Goal: Navigation & Orientation: Go to known website

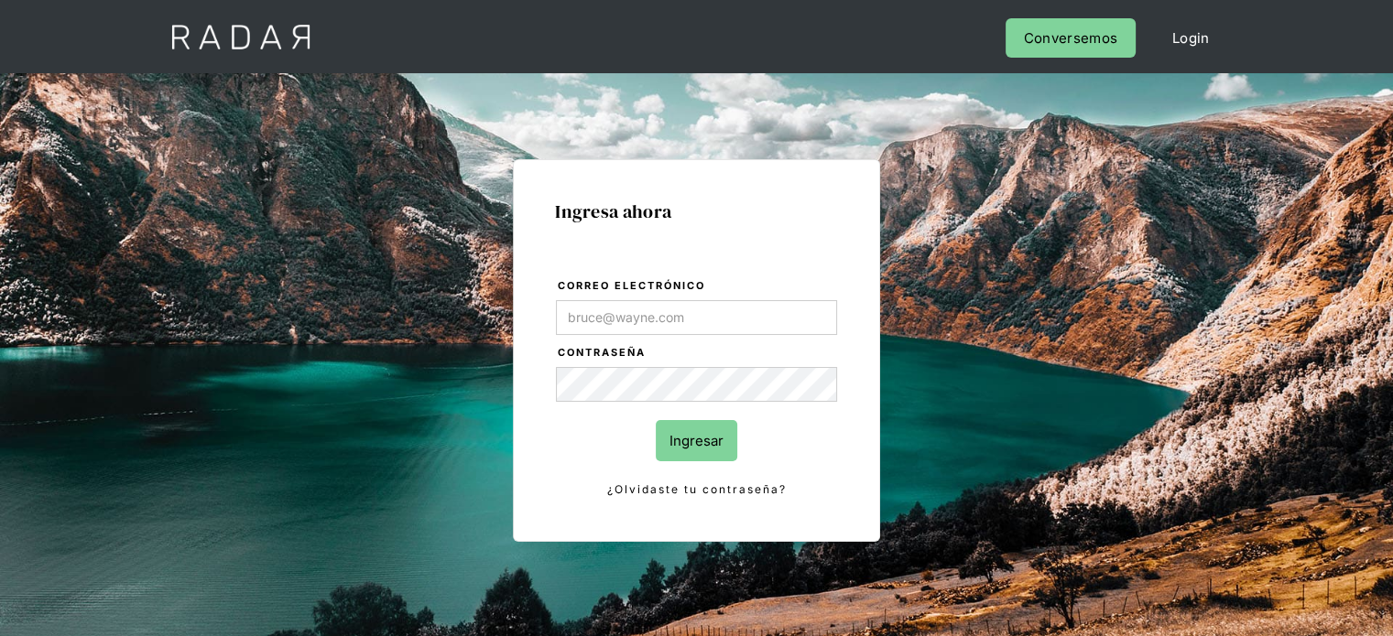
click at [615, 300] on input "Correo electrónico" at bounding box center [696, 317] width 281 height 35
type input "[EMAIL_ADDRESS][DOMAIN_NAME]"
click at [694, 431] on input "Ingresar" at bounding box center [697, 440] width 82 height 41
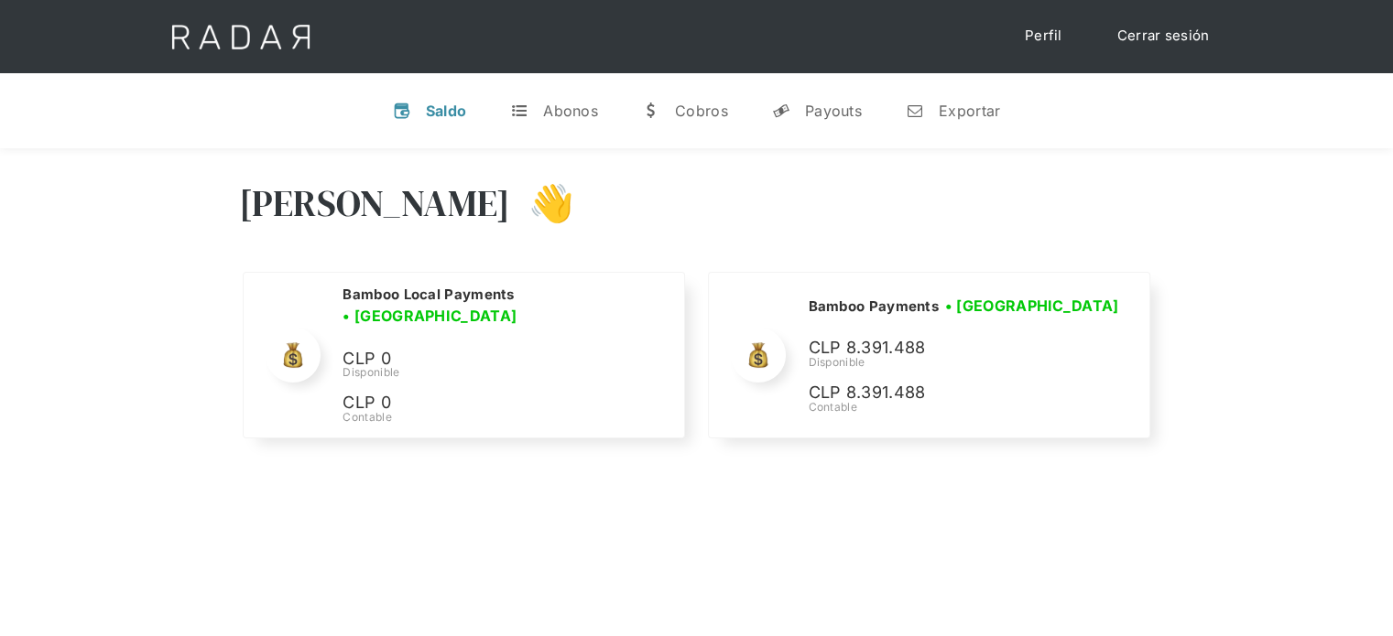
click at [1067, 193] on div "Hola Joaquín 👋" at bounding box center [697, 217] width 916 height 110
